Goal: Navigation & Orientation: Find specific page/section

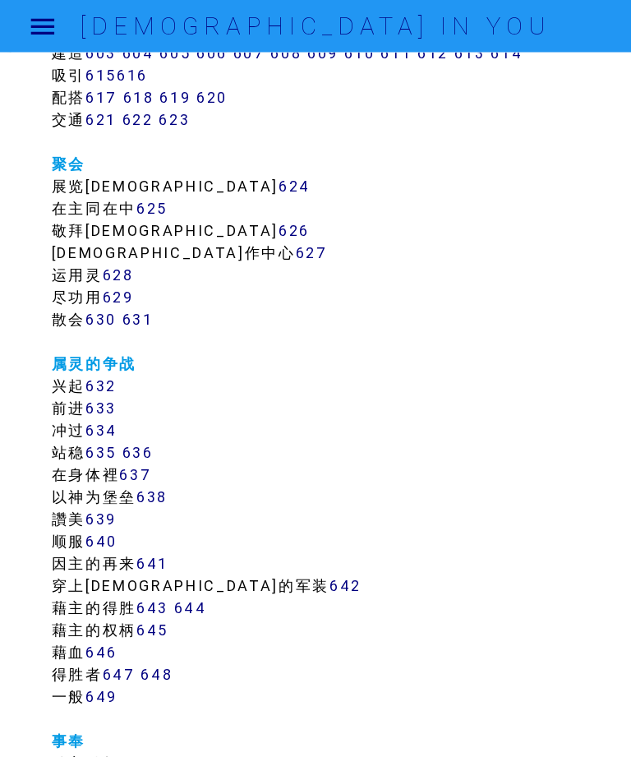
scroll to position [6778, 0]
click at [99, 541] on link "640" at bounding box center [101, 541] width 32 height 19
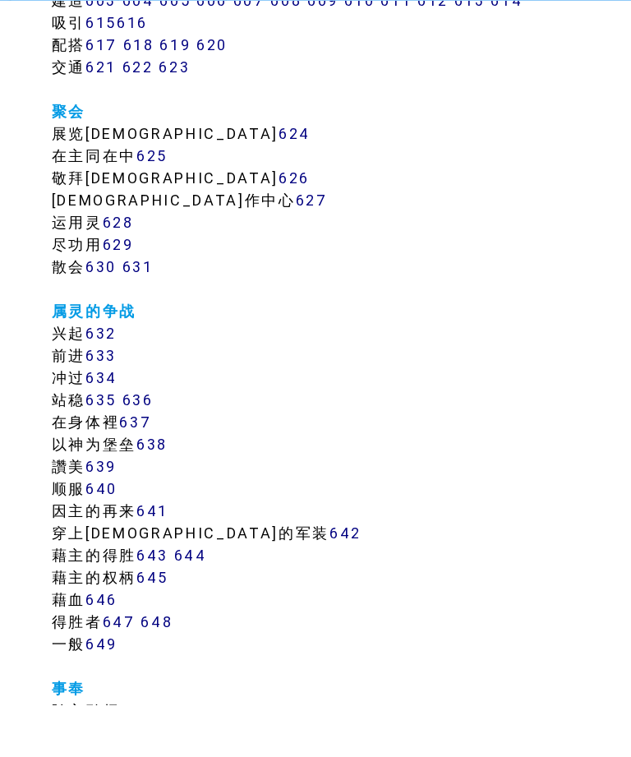
scroll to position [6831, 0]
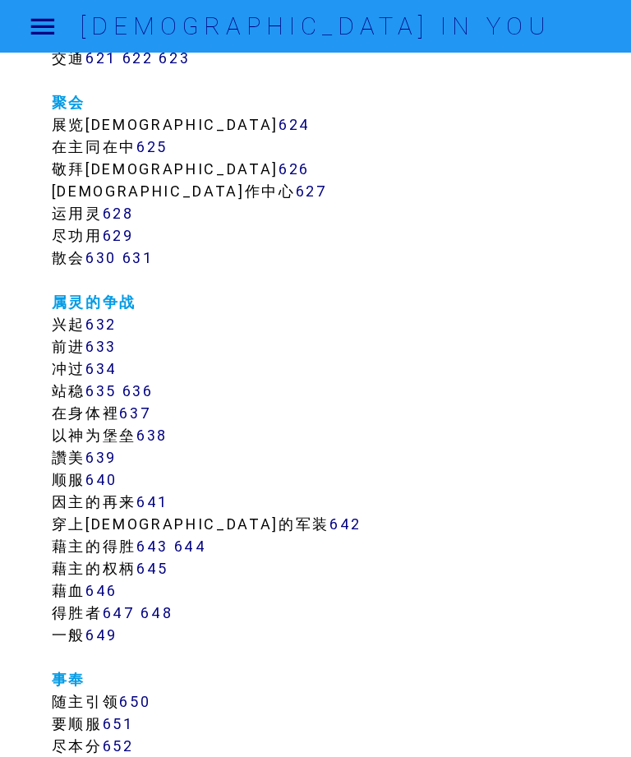
scroll to position [6838, 0]
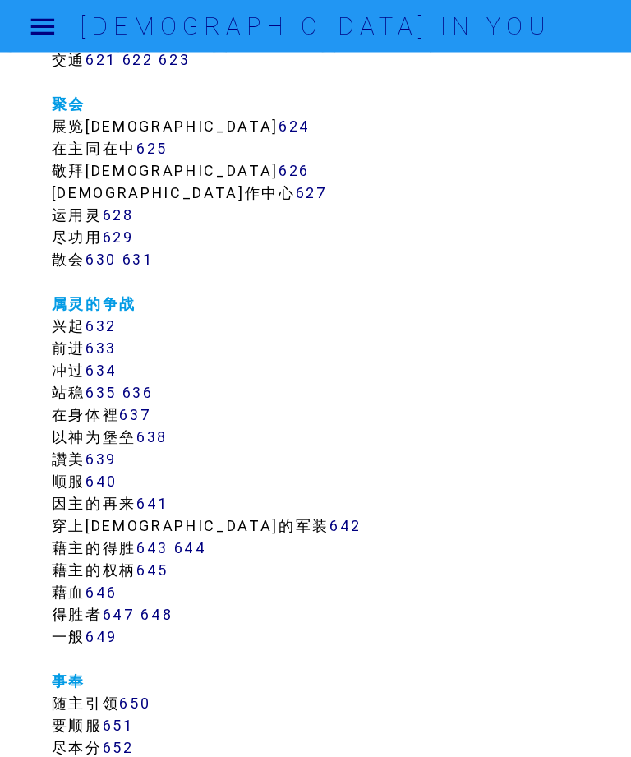
click at [107, 485] on link "640" at bounding box center [101, 481] width 32 height 19
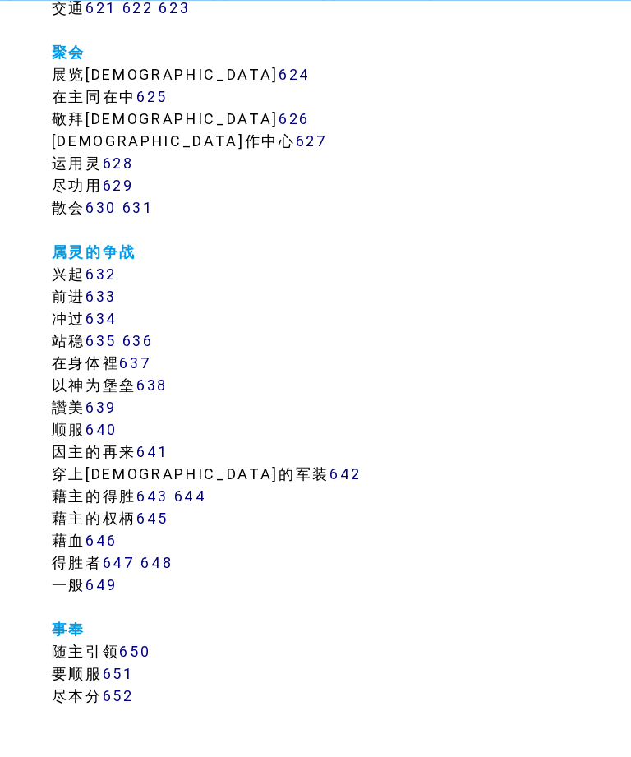
scroll to position [6891, 0]
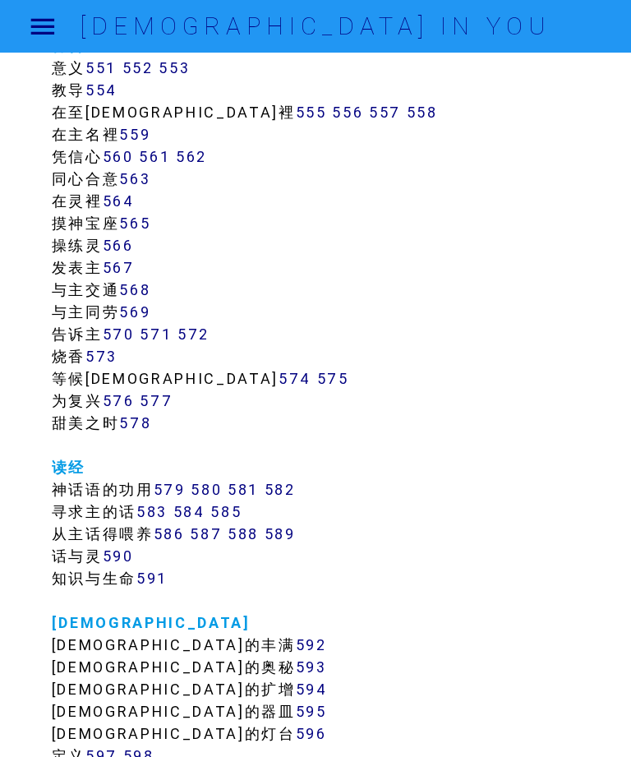
scroll to position [5978, 0]
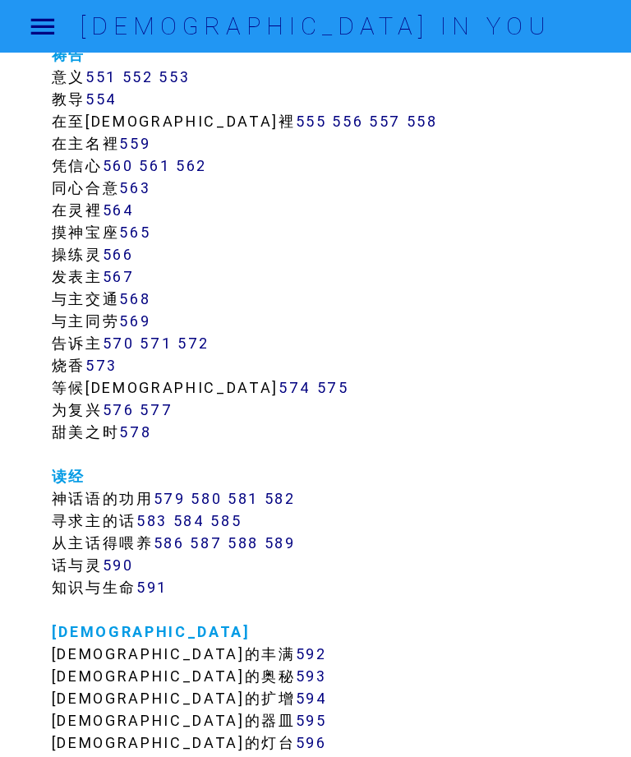
click at [140, 315] on link "569" at bounding box center [134, 320] width 31 height 19
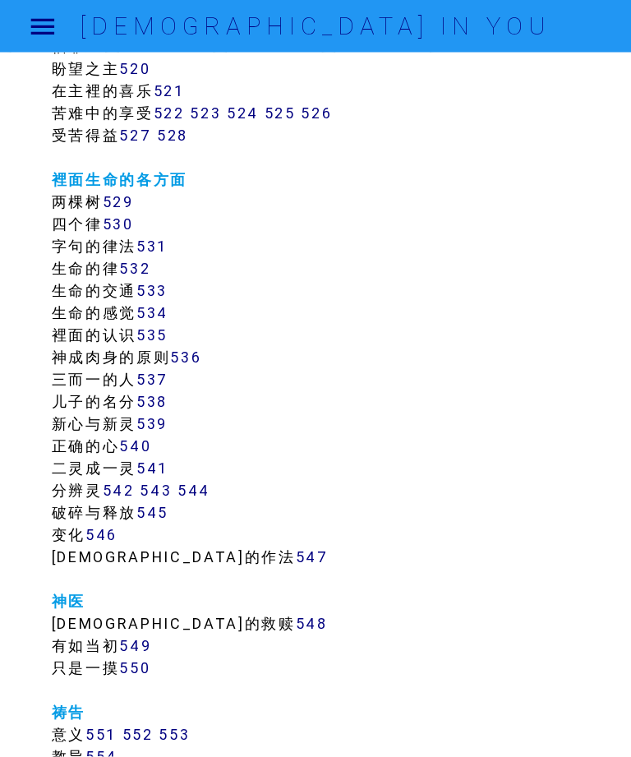
scroll to position [5297, 0]
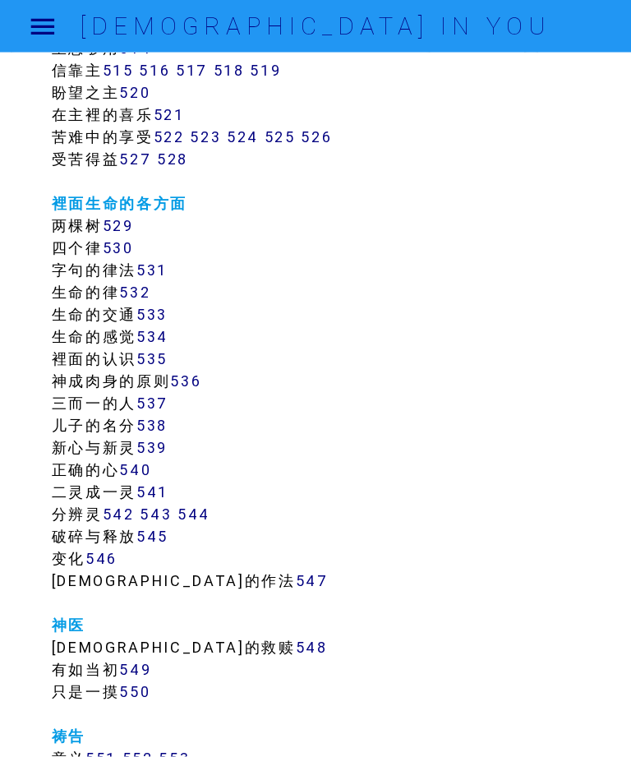
click at [153, 444] on link "539" at bounding box center [151, 447] width 31 height 19
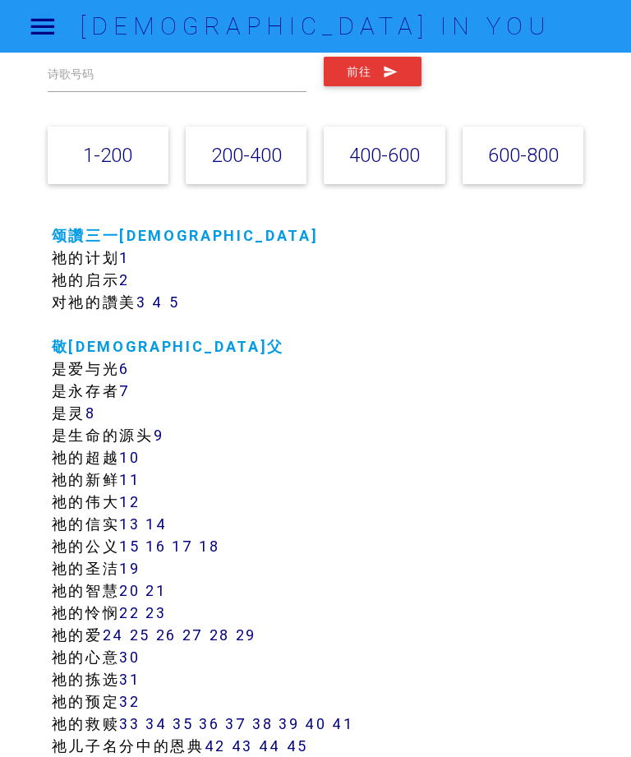
scroll to position [123, 0]
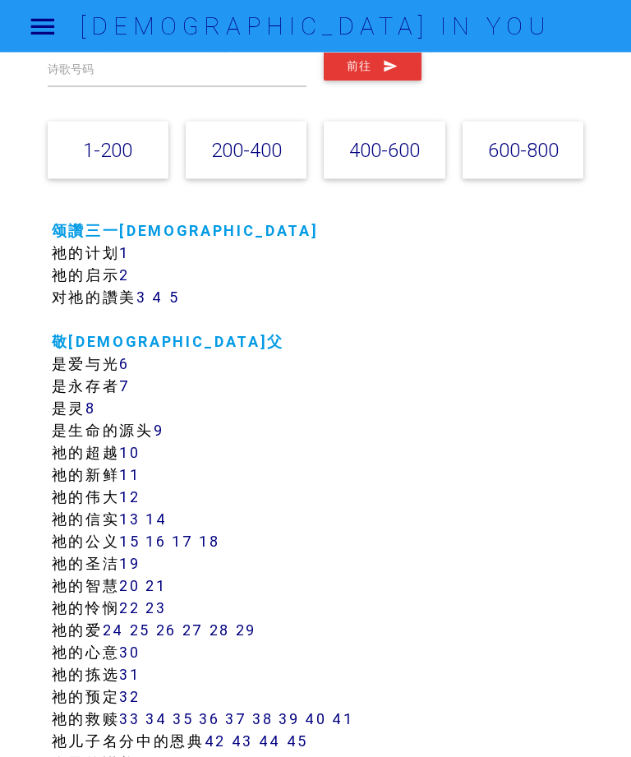
click at [126, 363] on link "6" at bounding box center [124, 363] width 11 height 19
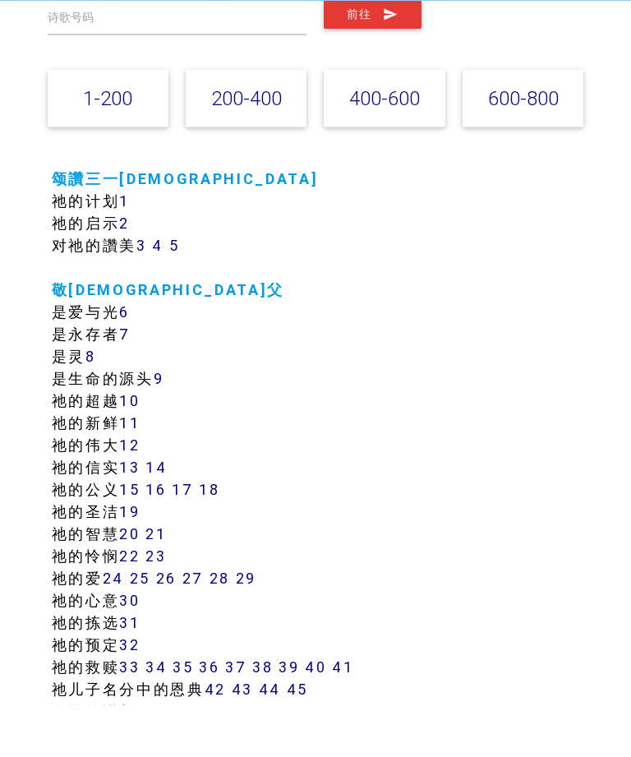
scroll to position [177, 0]
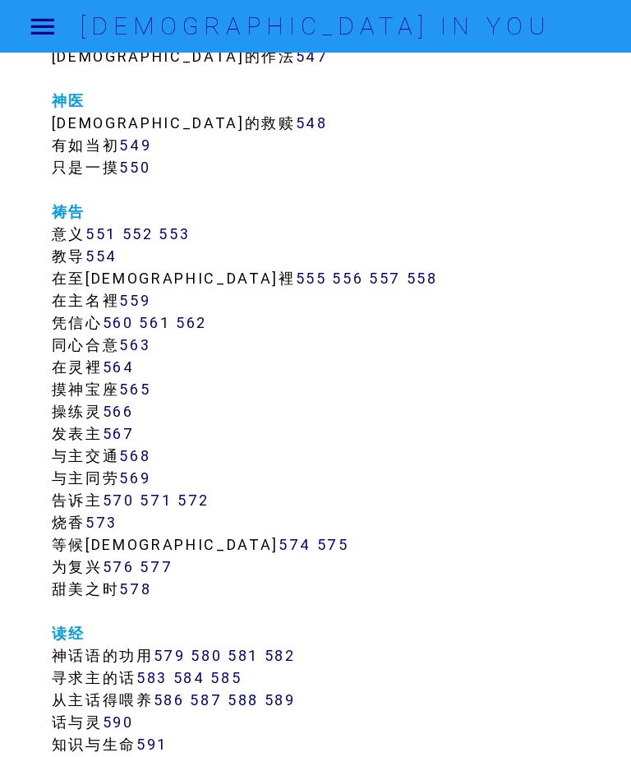
scroll to position [5820, 0]
click at [134, 481] on link "569" at bounding box center [134, 478] width 31 height 19
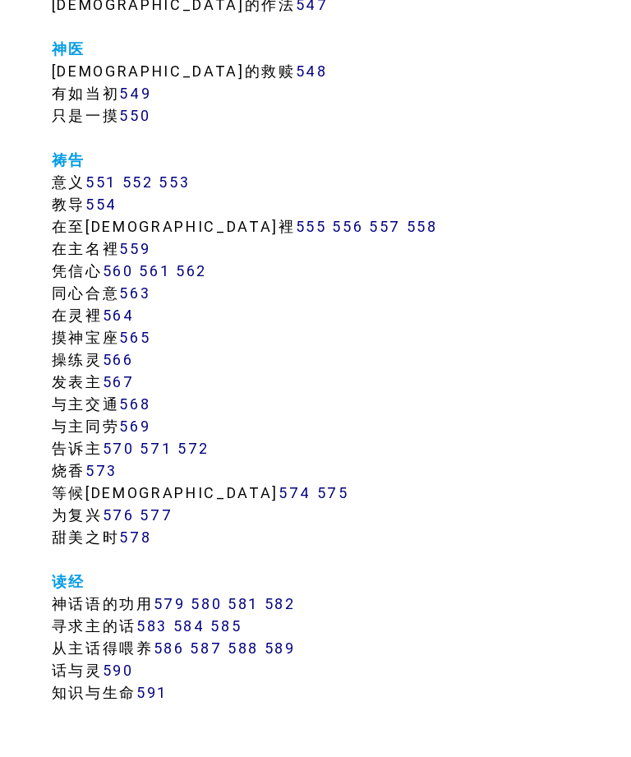
scroll to position [5873, 0]
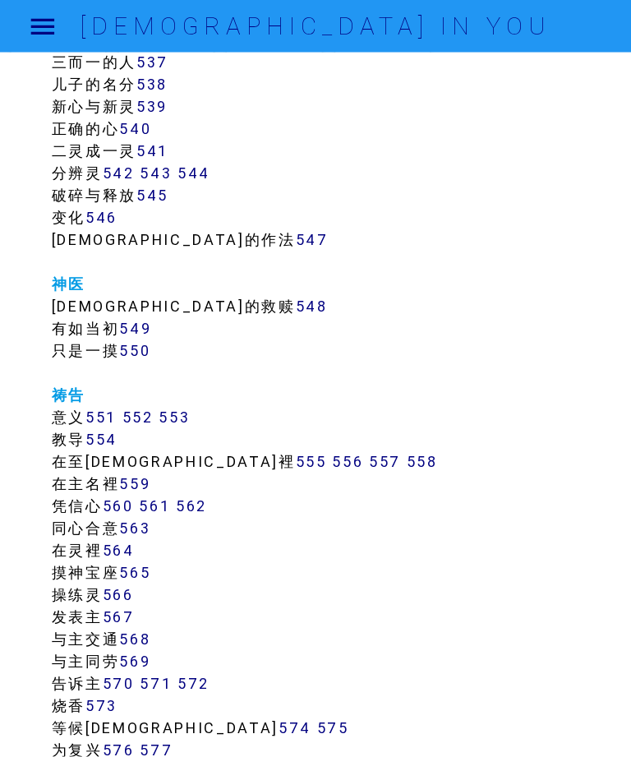
scroll to position [5638, 0]
click at [119, 595] on link "566" at bounding box center [118, 593] width 31 height 19
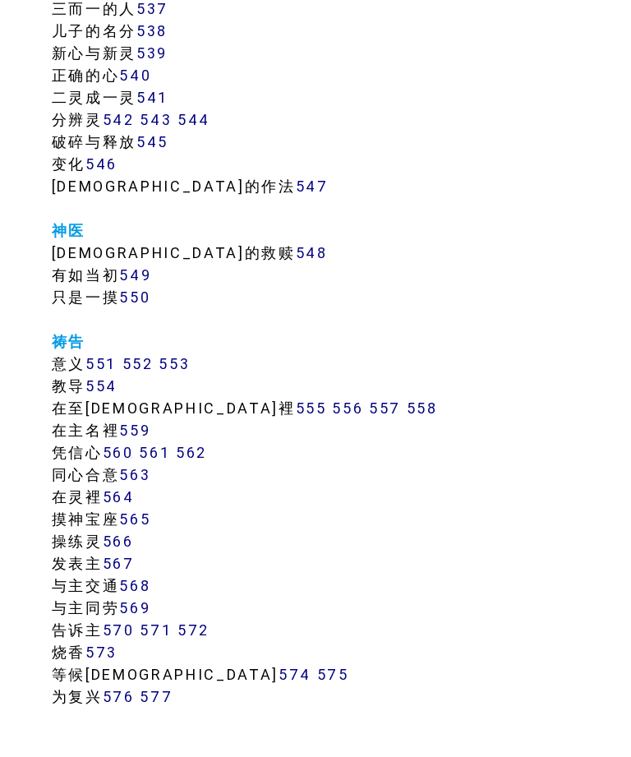
scroll to position [5691, 0]
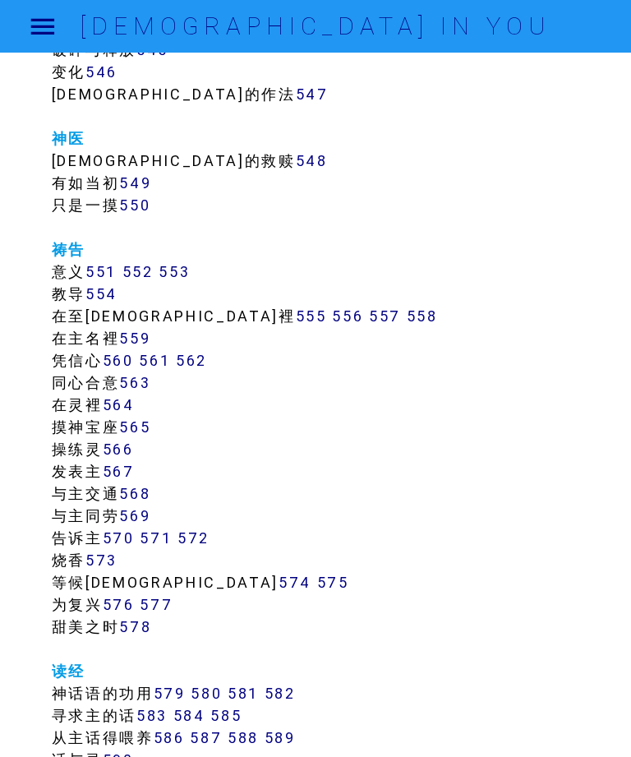
scroll to position [5783, 0]
click at [143, 381] on link "563" at bounding box center [134, 382] width 31 height 19
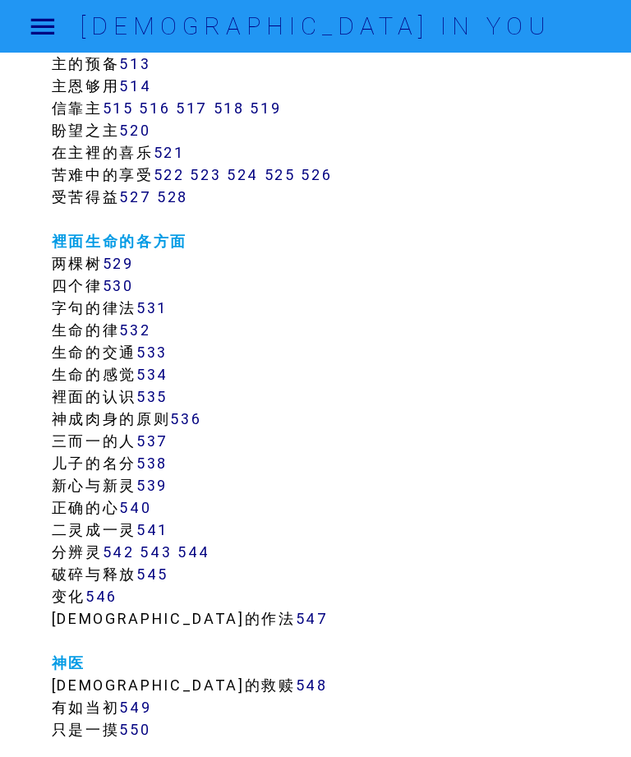
scroll to position [5257, 0]
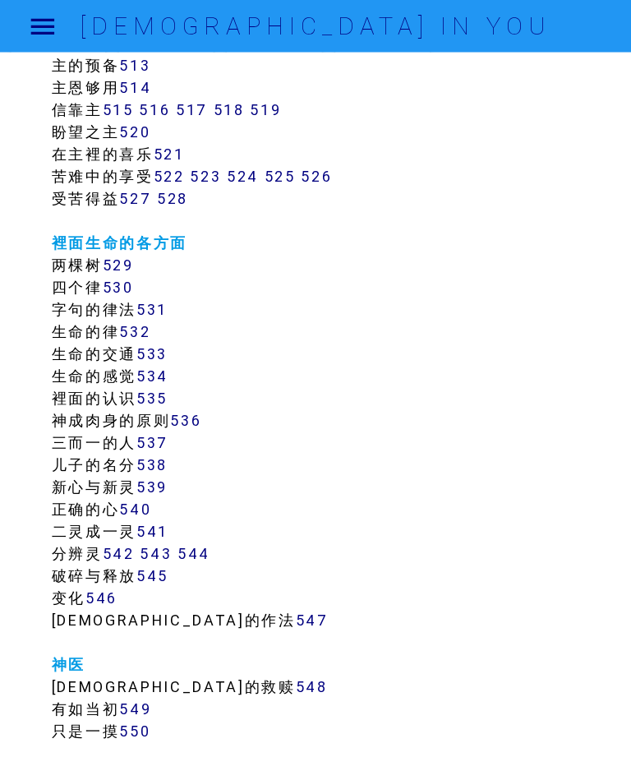
click at [160, 376] on link "534" at bounding box center [152, 375] width 32 height 19
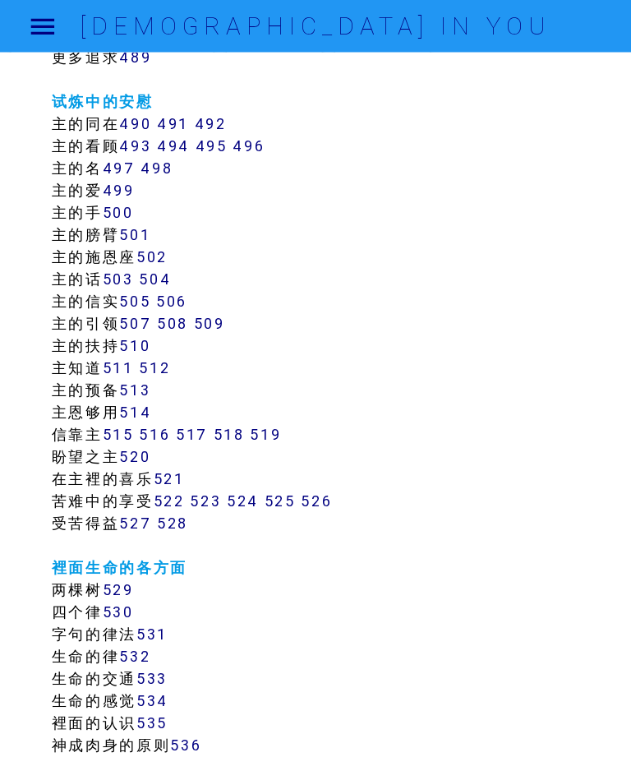
scroll to position [4932, 0]
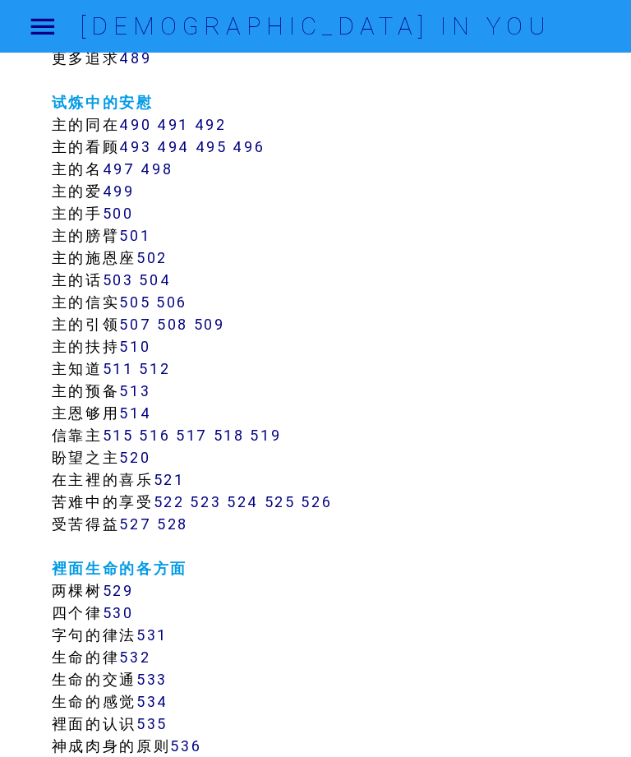
click at [139, 394] on link "513" at bounding box center [134, 390] width 31 height 19
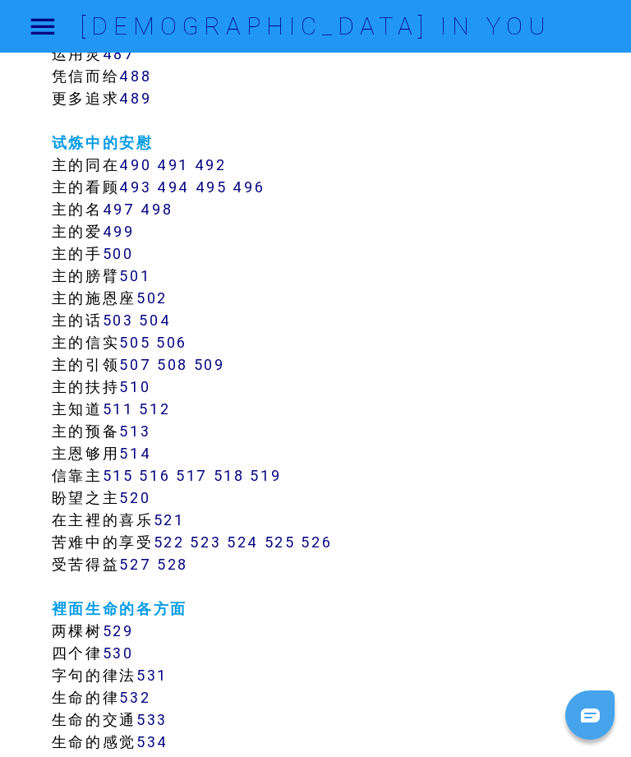
scroll to position [4800, 0]
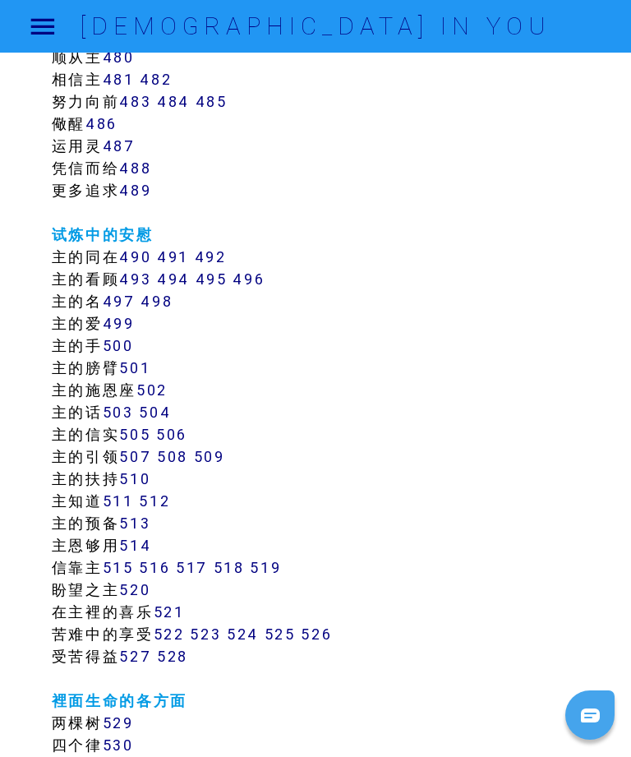
click at [122, 345] on link "500" at bounding box center [118, 345] width 31 height 19
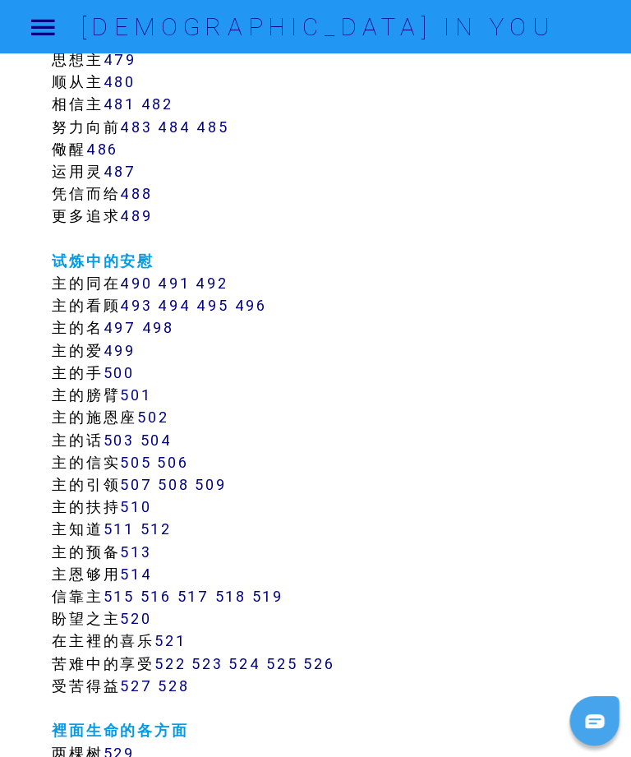
scroll to position [4771, 0]
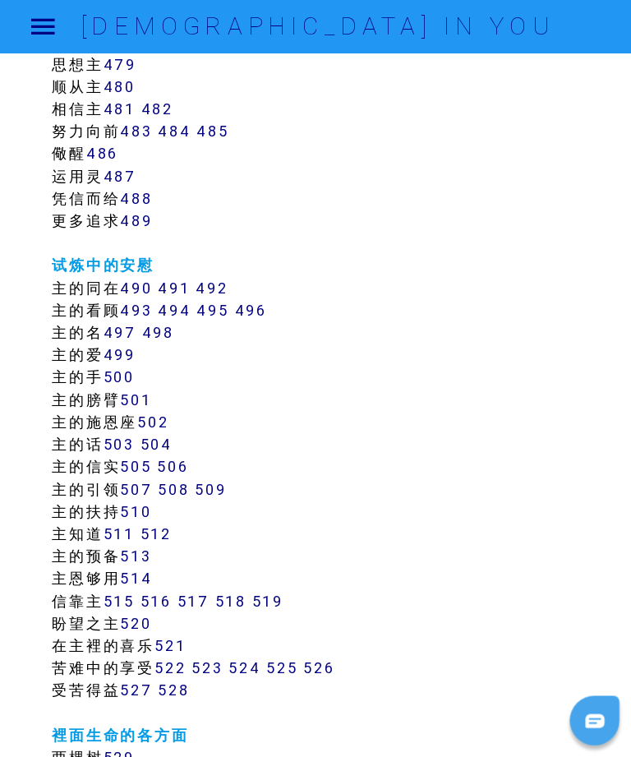
click at [140, 298] on link "493" at bounding box center [135, 307] width 32 height 19
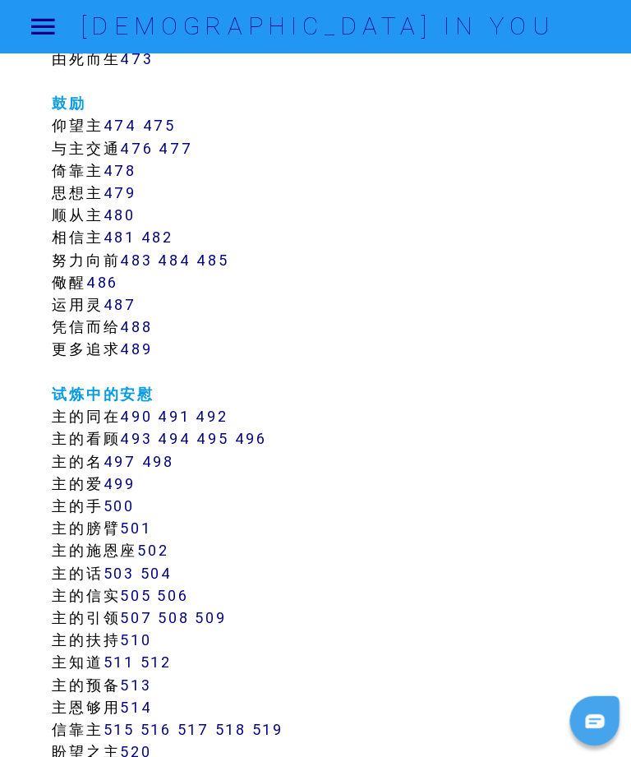
scroll to position [4640, 0]
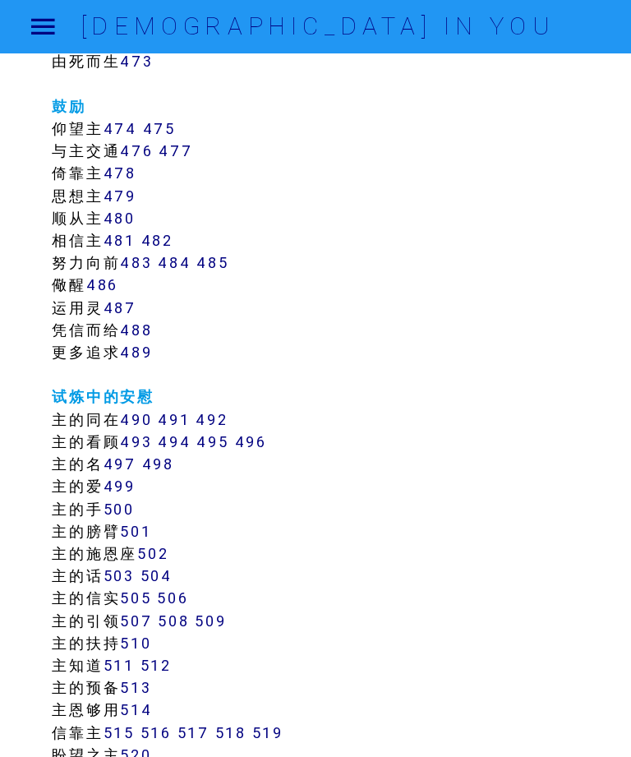
click at [136, 348] on link "489" at bounding box center [135, 349] width 32 height 19
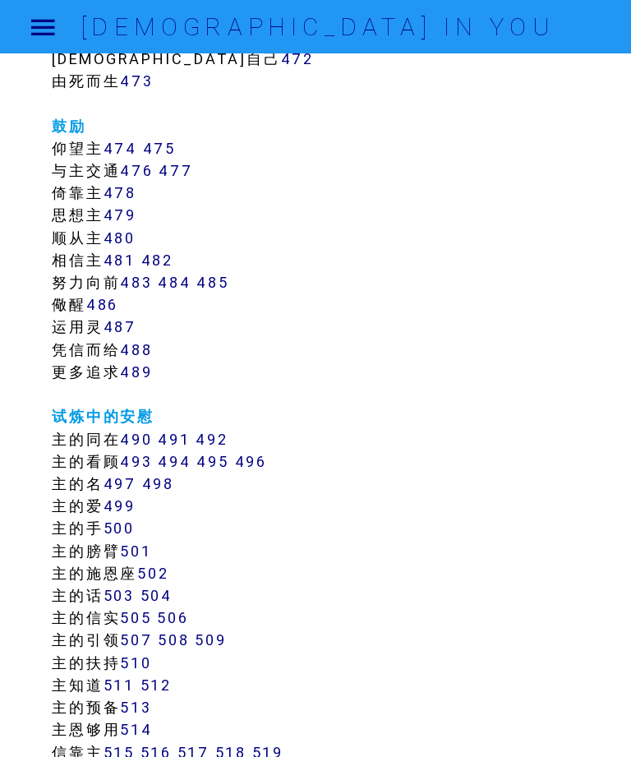
scroll to position [4588, 0]
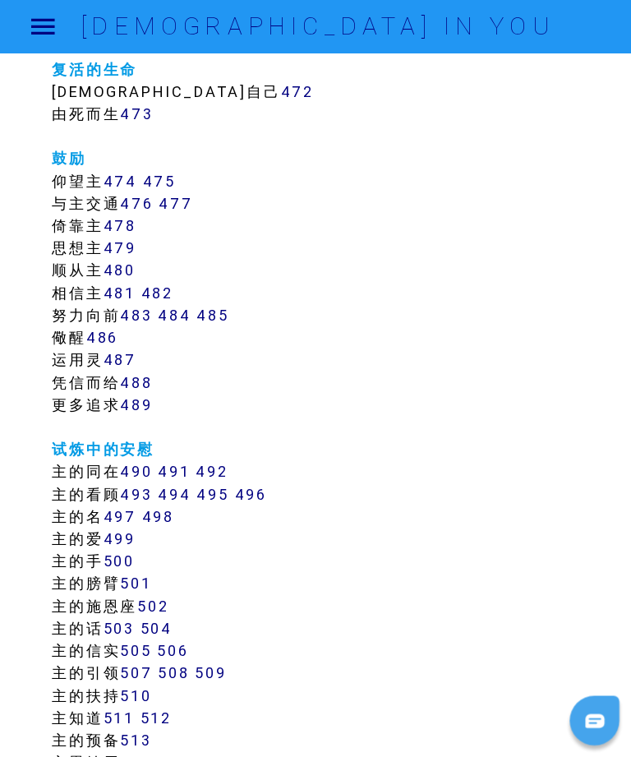
click at [104, 326] on link "486" at bounding box center [101, 334] width 32 height 19
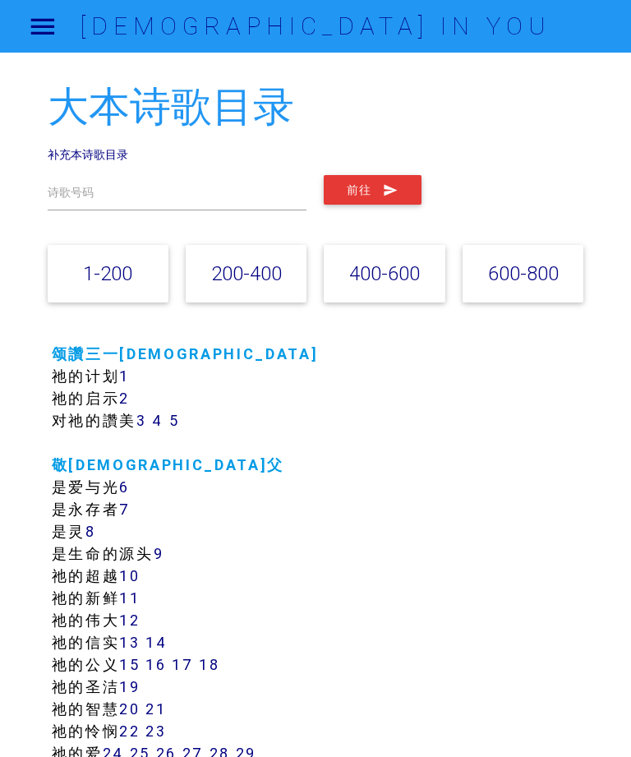
scroll to position [4641, 0]
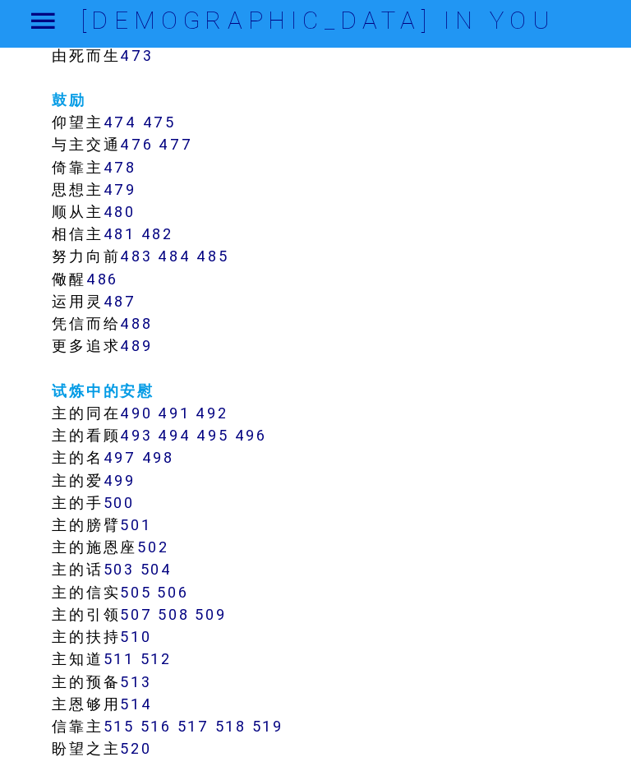
click at [122, 122] on link "474" at bounding box center [120, 126] width 34 height 19
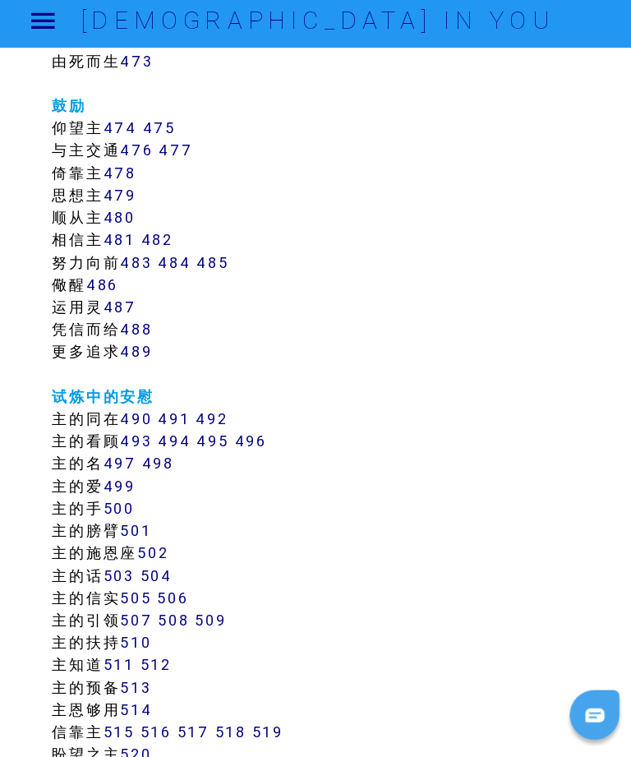
scroll to position [4641, 0]
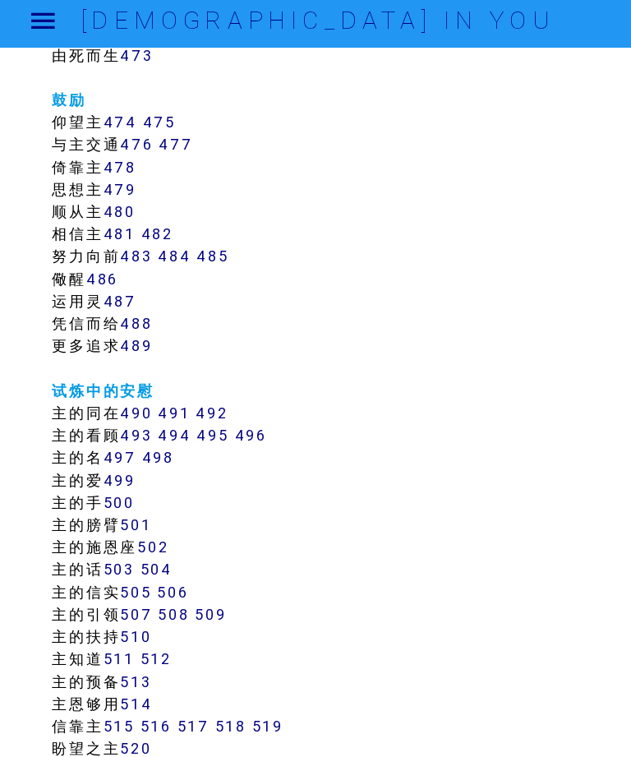
click at [118, 212] on link "480" at bounding box center [119, 215] width 32 height 19
